Goal: Task Accomplishment & Management: Manage account settings

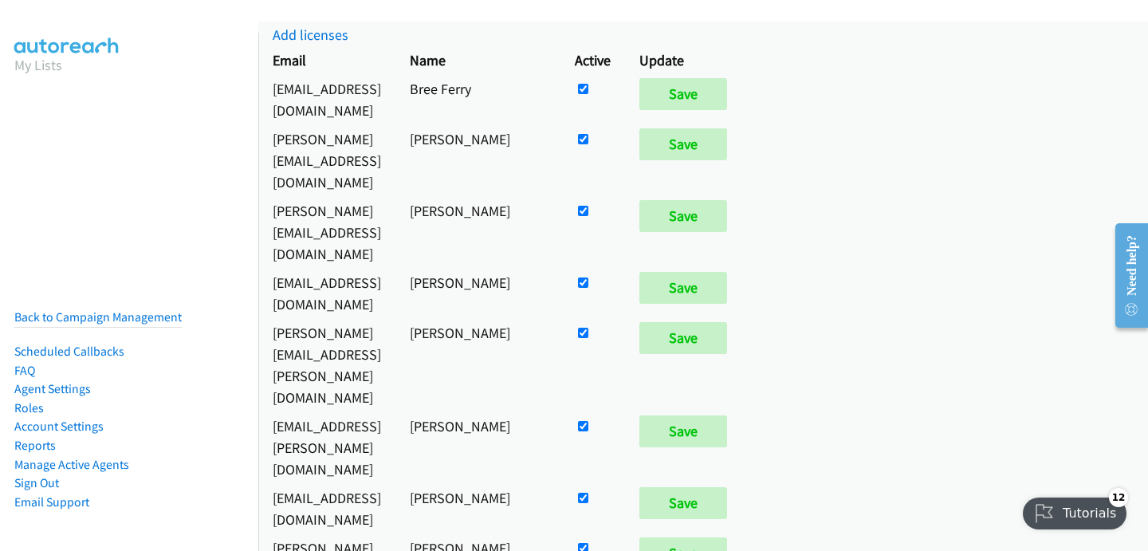
scroll to position [57, 0]
click at [588, 93] on input "checkbox" at bounding box center [583, 88] width 10 height 10
checkbox input "false"
click at [727, 271] on input "Save" at bounding box center [683, 287] width 88 height 32
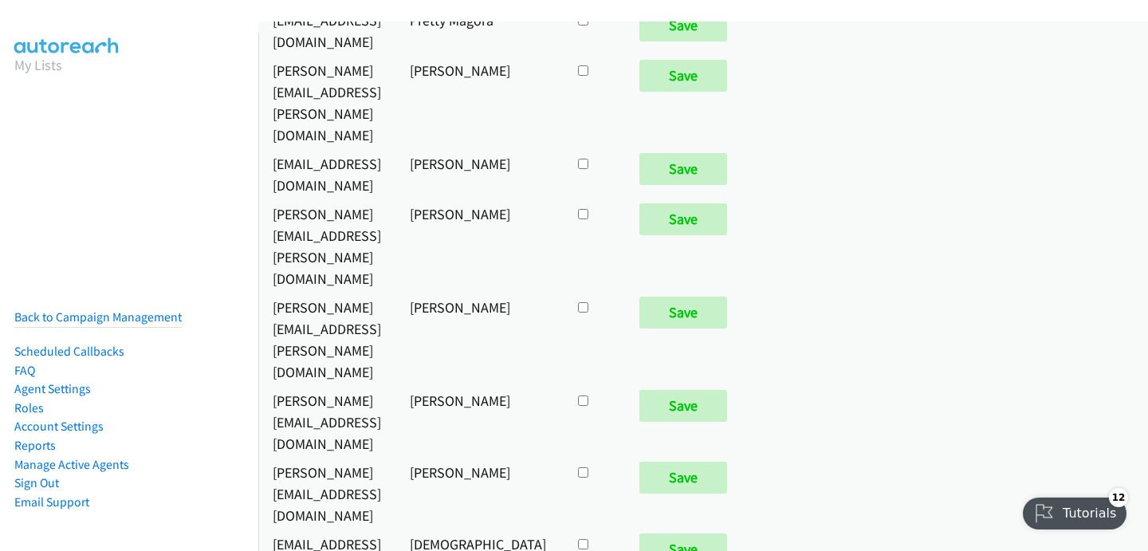
scroll to position [8281, 0]
checkbox input "true"
